Goal: Task Accomplishment & Management: Manage account settings

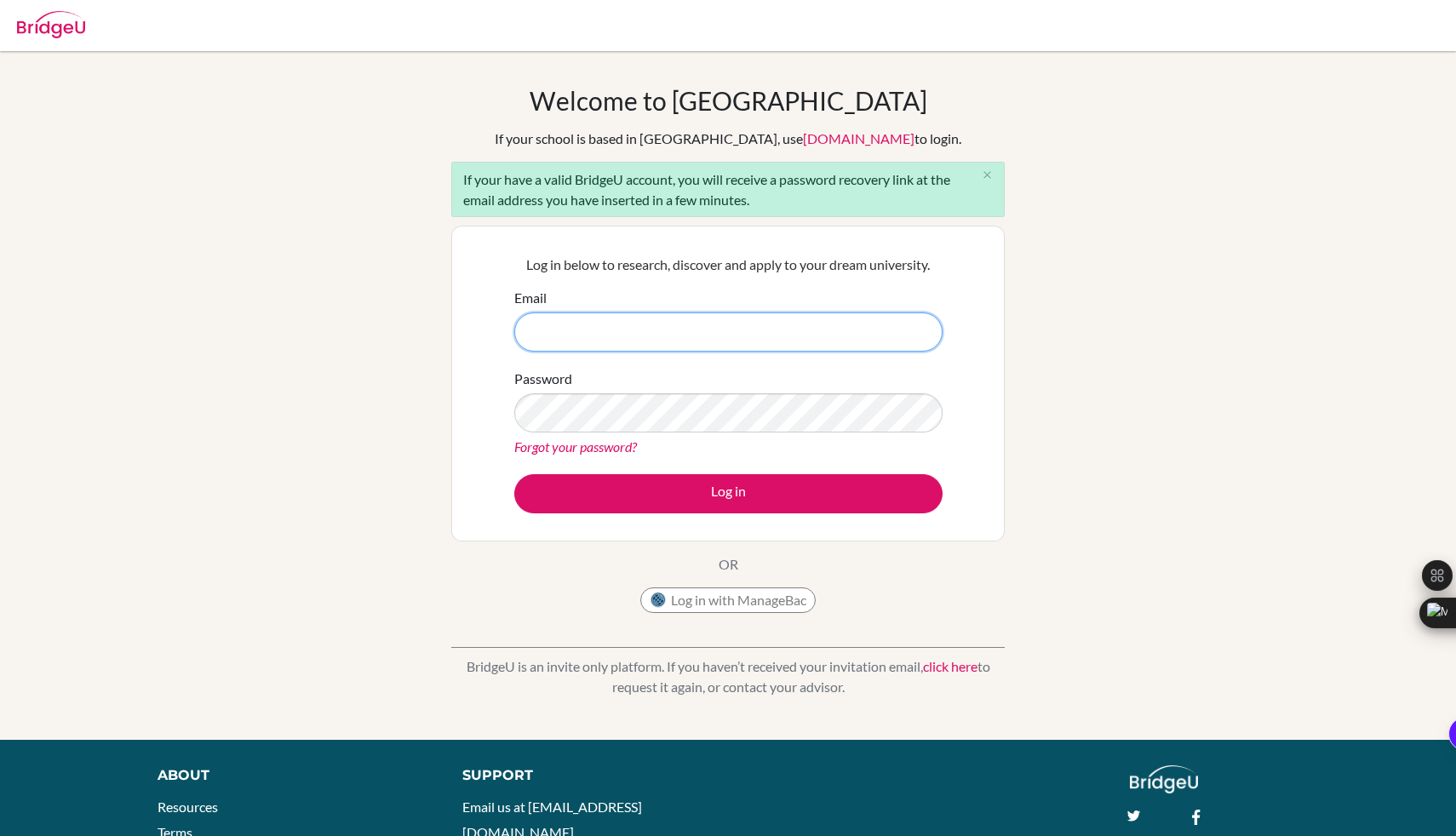
paste input "4 4 8 9 10 3"
type input "4 4 8 9 10 3"
click at [707, 346] on input "Email" at bounding box center [728, 331] width 428 height 39
type input "[EMAIL_ADDRESS][DOMAIN_NAME]"
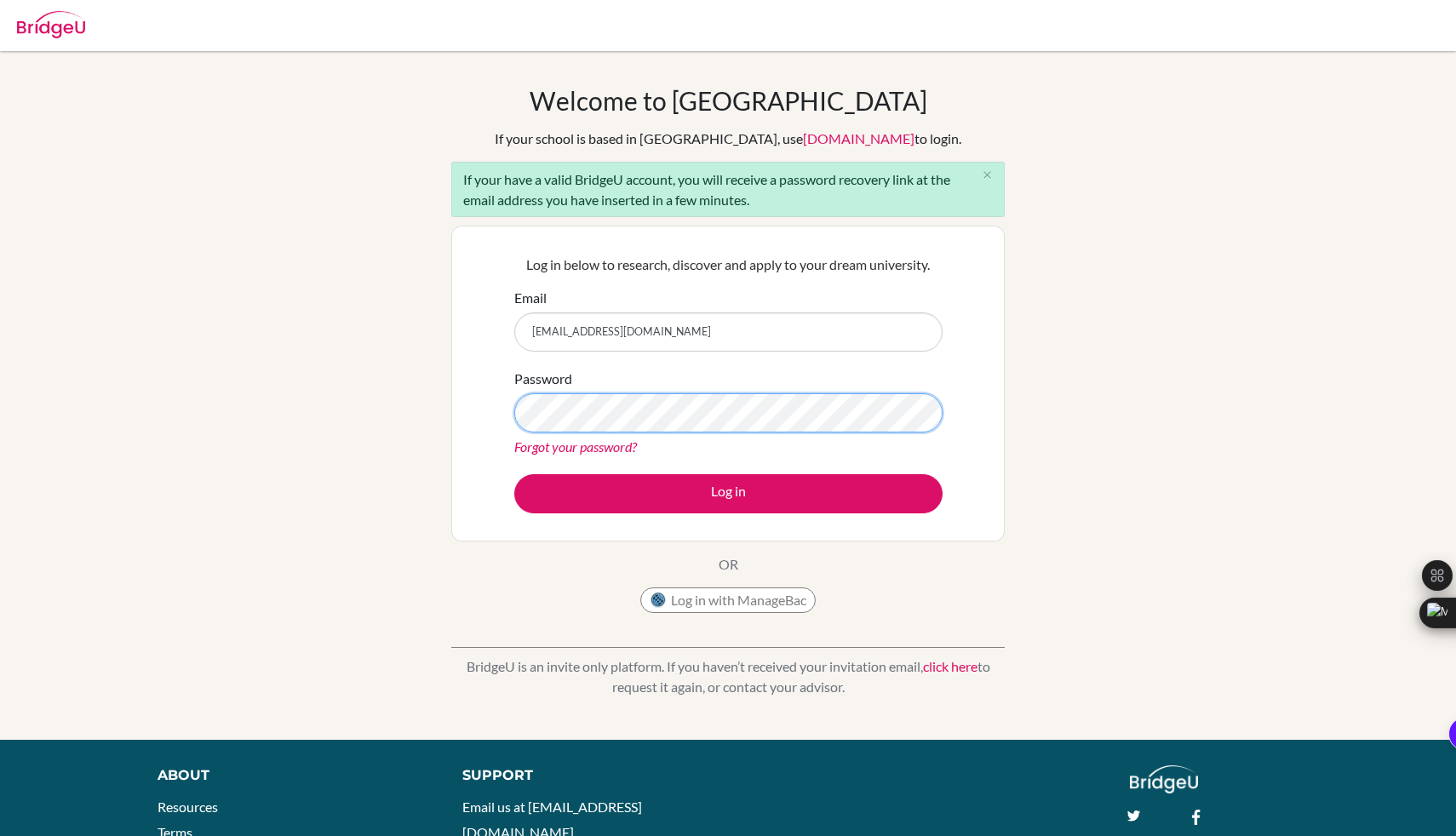
click at [514, 475] on button "Log in" at bounding box center [728, 494] width 428 height 39
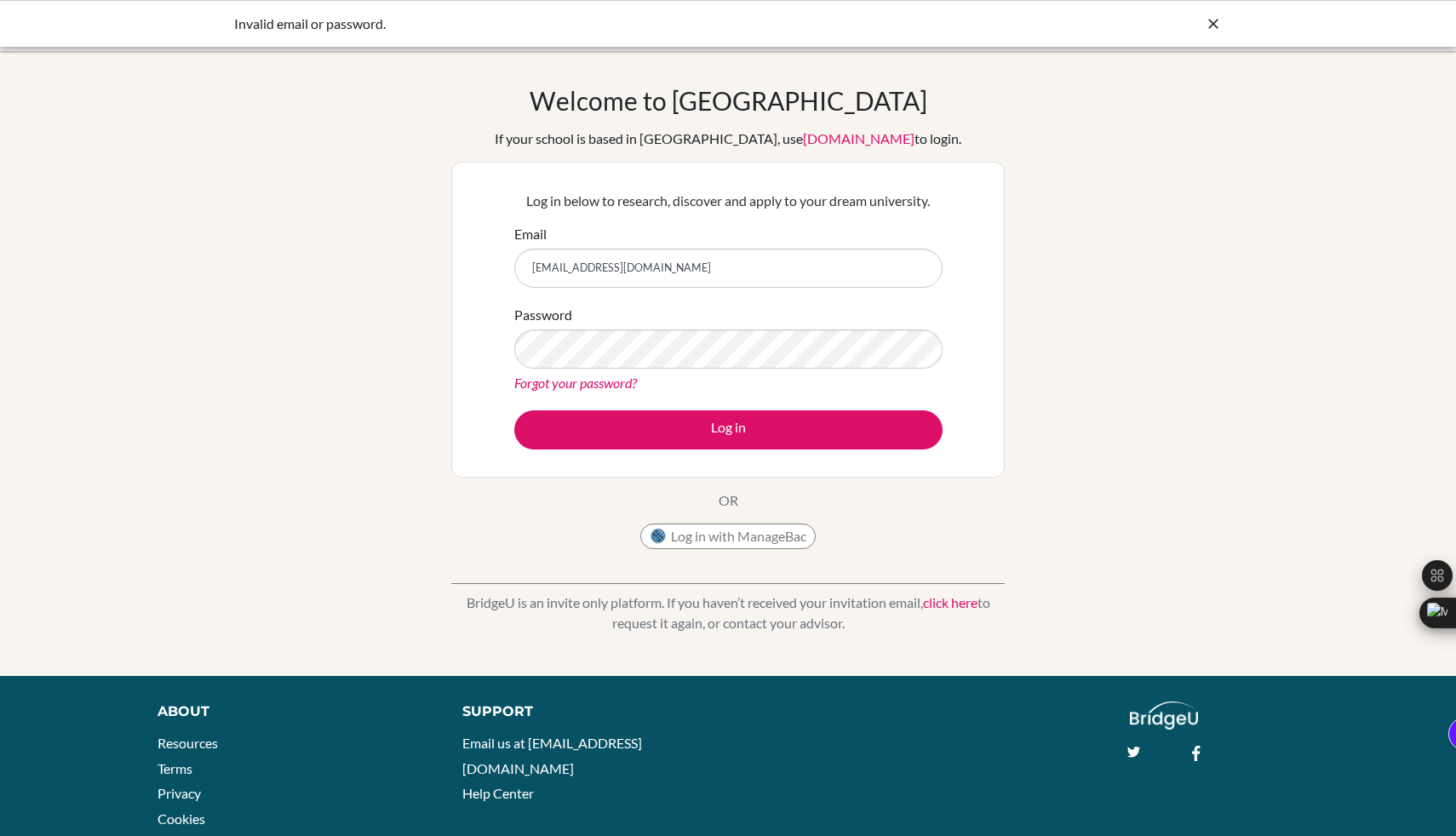
click at [643, 376] on div "Forgot your password?" at bounding box center [728, 383] width 428 height 20
